Goal: Navigation & Orientation: Find specific page/section

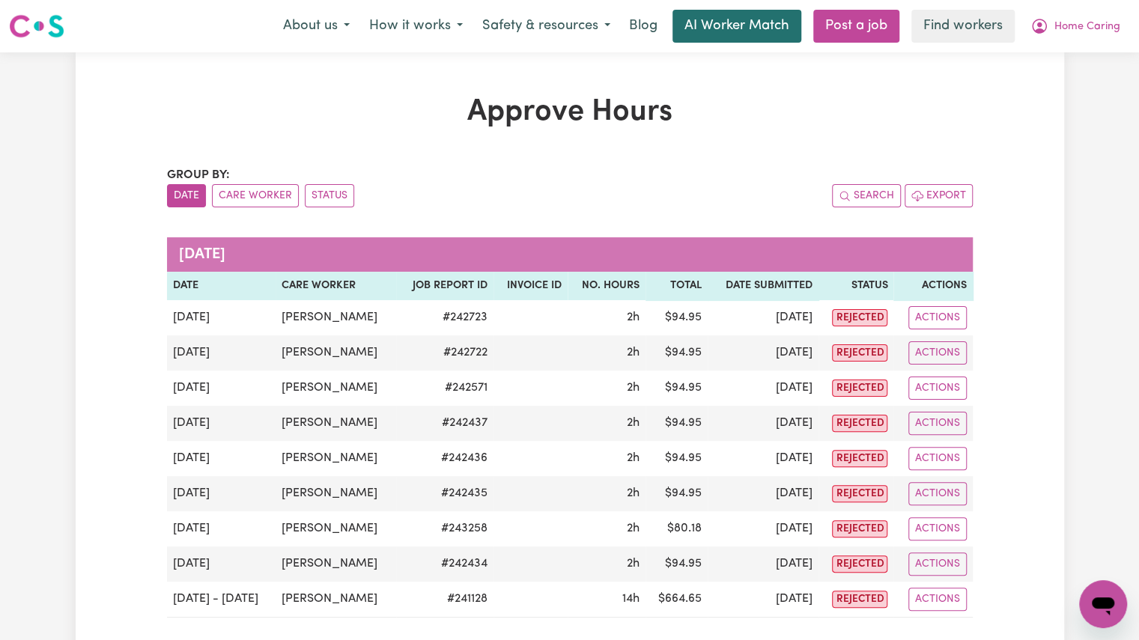
click at [749, 20] on link "AI Worker Match" at bounding box center [736, 26] width 129 height 33
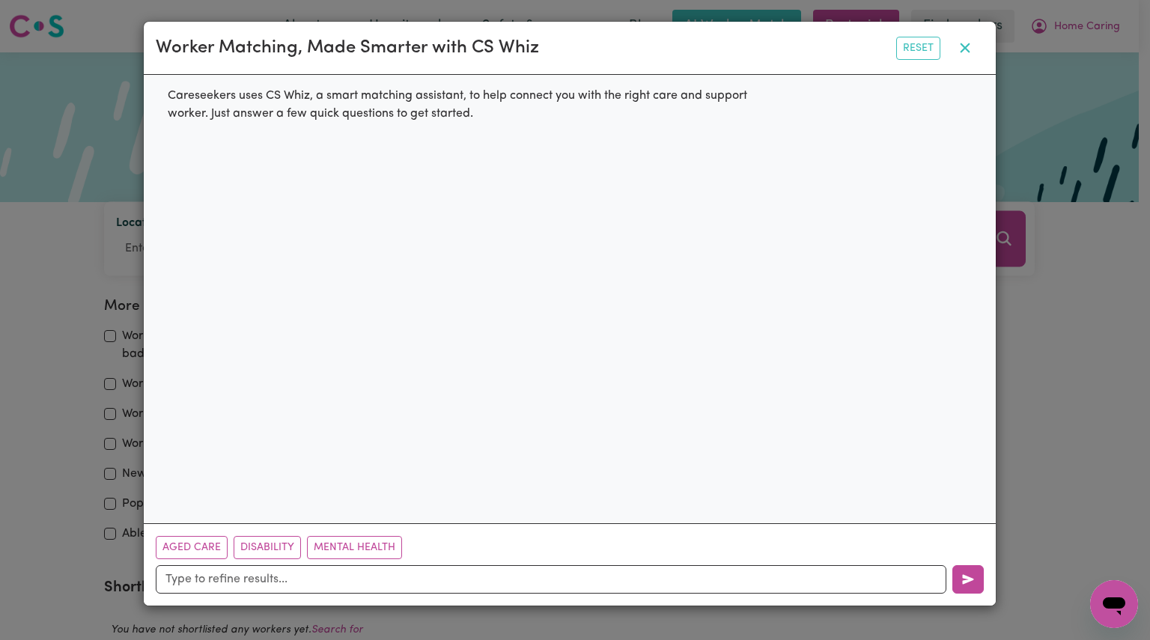
click at [967, 58] on button "button" at bounding box center [964, 48] width 37 height 28
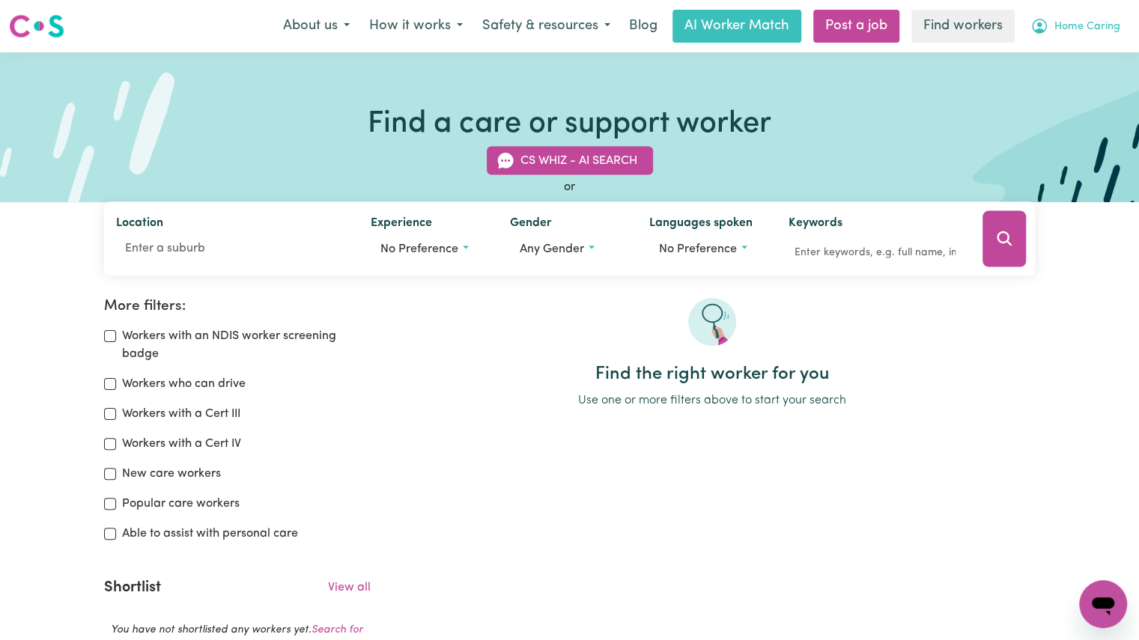
click at [1061, 35] on button "Home Caring" at bounding box center [1074, 25] width 109 height 31
click at [1053, 68] on link "My Dashboard" at bounding box center [1070, 58] width 118 height 28
